Goal: Task Accomplishment & Management: Complete application form

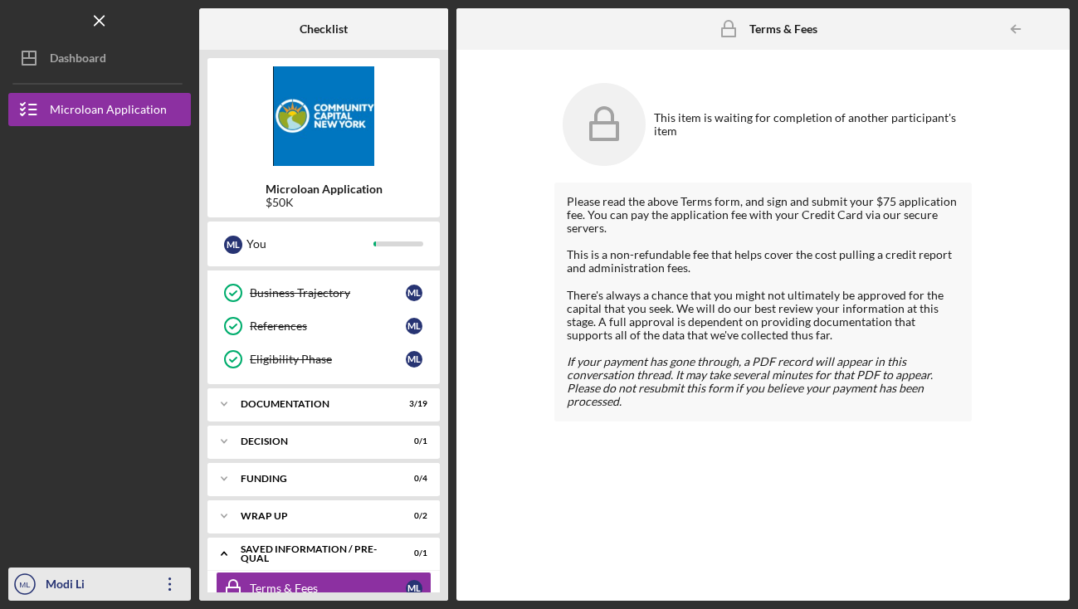
scroll to position [232, 0]
click at [159, 583] on icon "Icon/Overflow" at bounding box center [169, 584] width 41 height 41
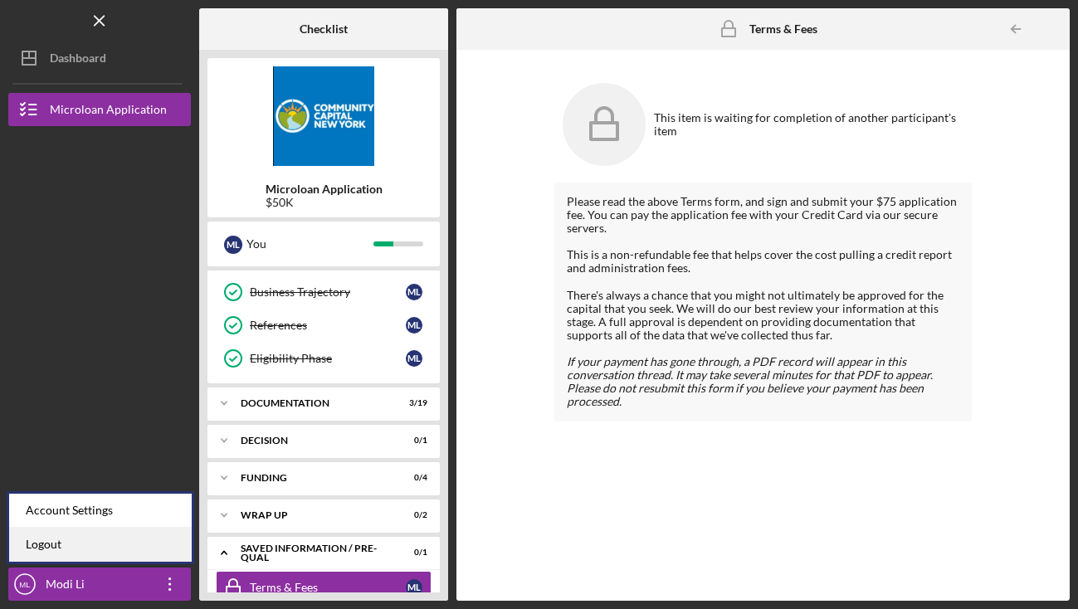
click at [133, 544] on link "Logout" at bounding box center [100, 545] width 183 height 34
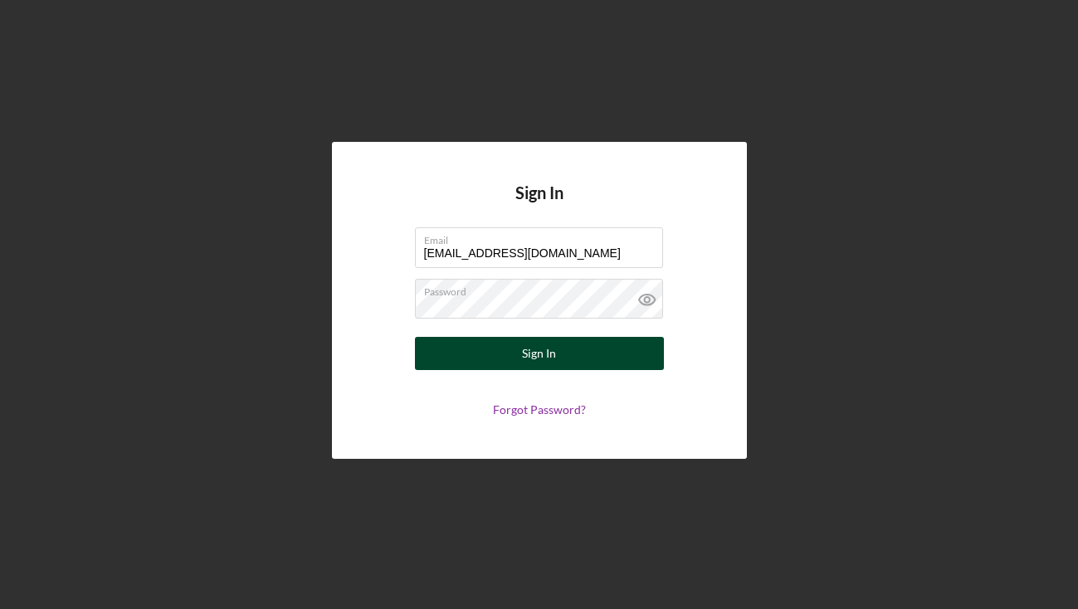
click at [489, 366] on button "Sign In" at bounding box center [539, 353] width 249 height 33
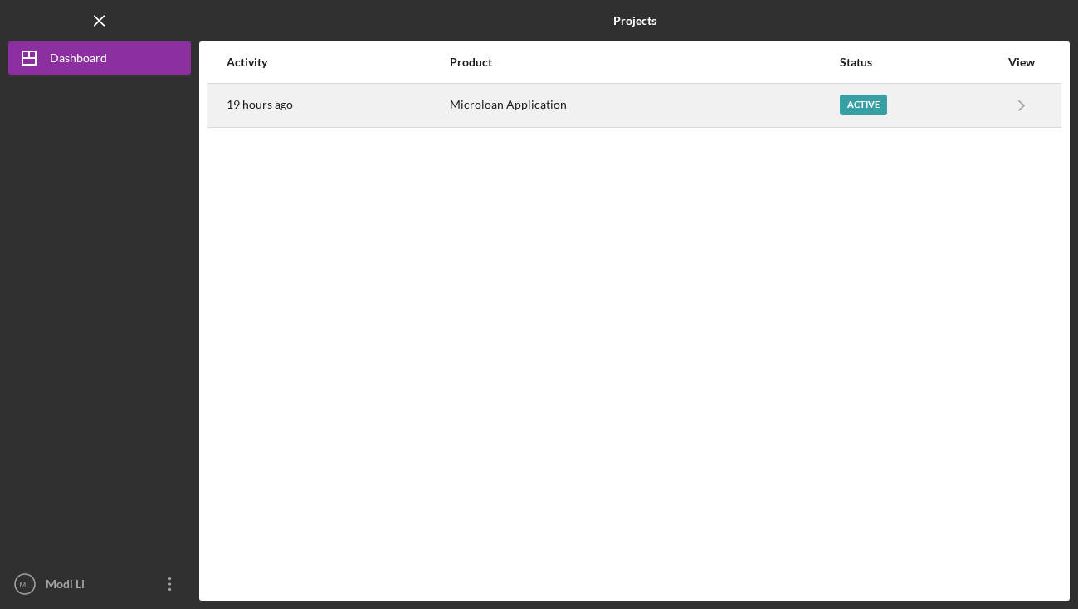
click at [960, 112] on div "Active" at bounding box center [919, 105] width 159 height 41
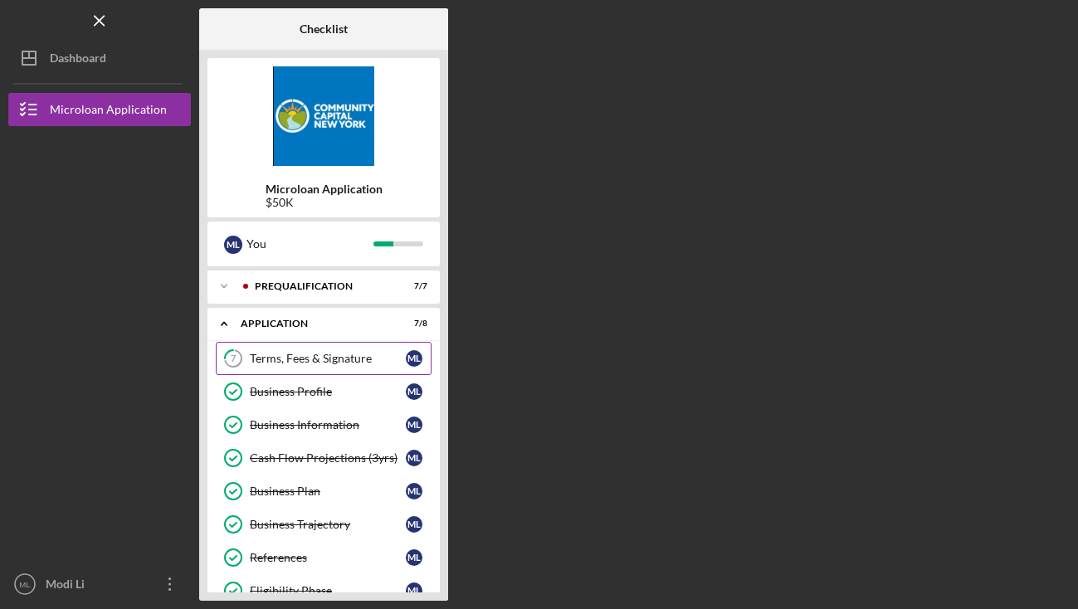
click at [359, 360] on div "Terms, Fees & Signature" at bounding box center [328, 358] width 156 height 13
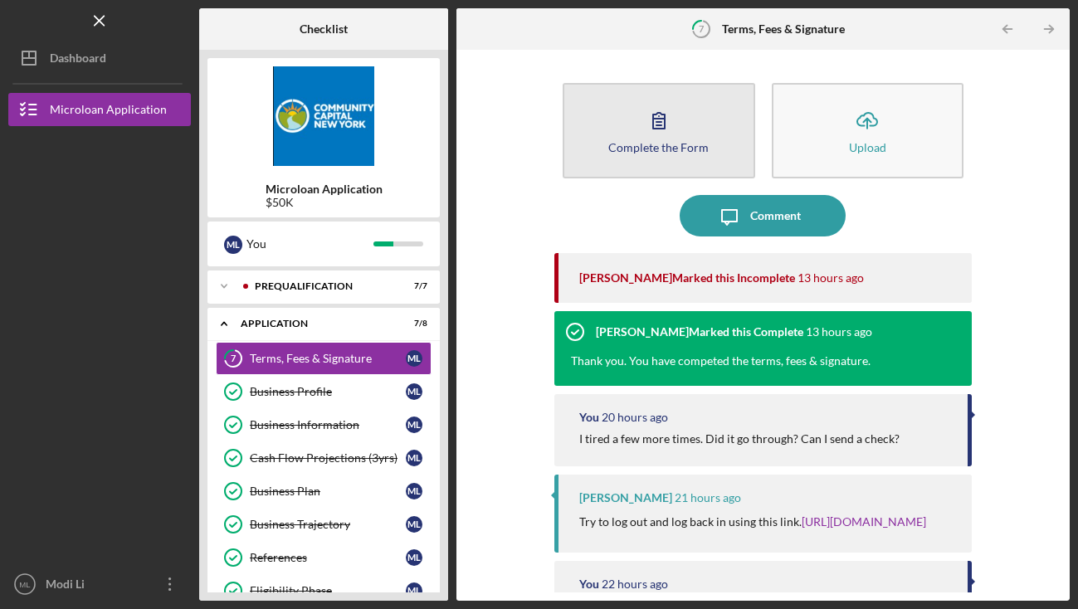
click at [692, 136] on button "Complete the Form Form" at bounding box center [659, 130] width 193 height 95
click at [688, 129] on button "Complete the Form Form" at bounding box center [659, 130] width 193 height 95
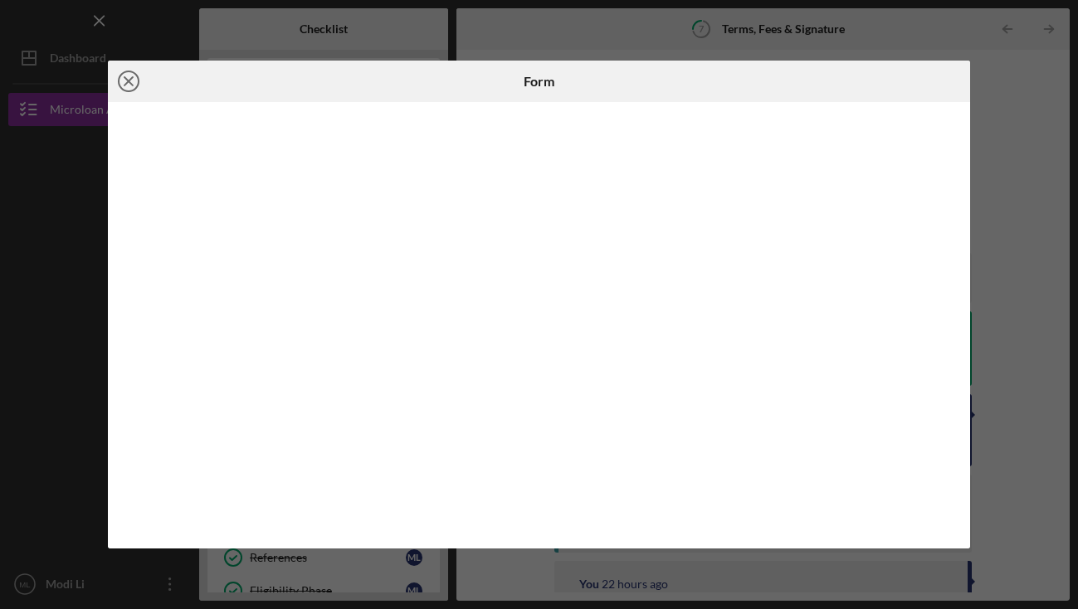
click at [129, 85] on icon "Icon/Close" at bounding box center [128, 81] width 41 height 41
